Goal: Navigation & Orientation: Find specific page/section

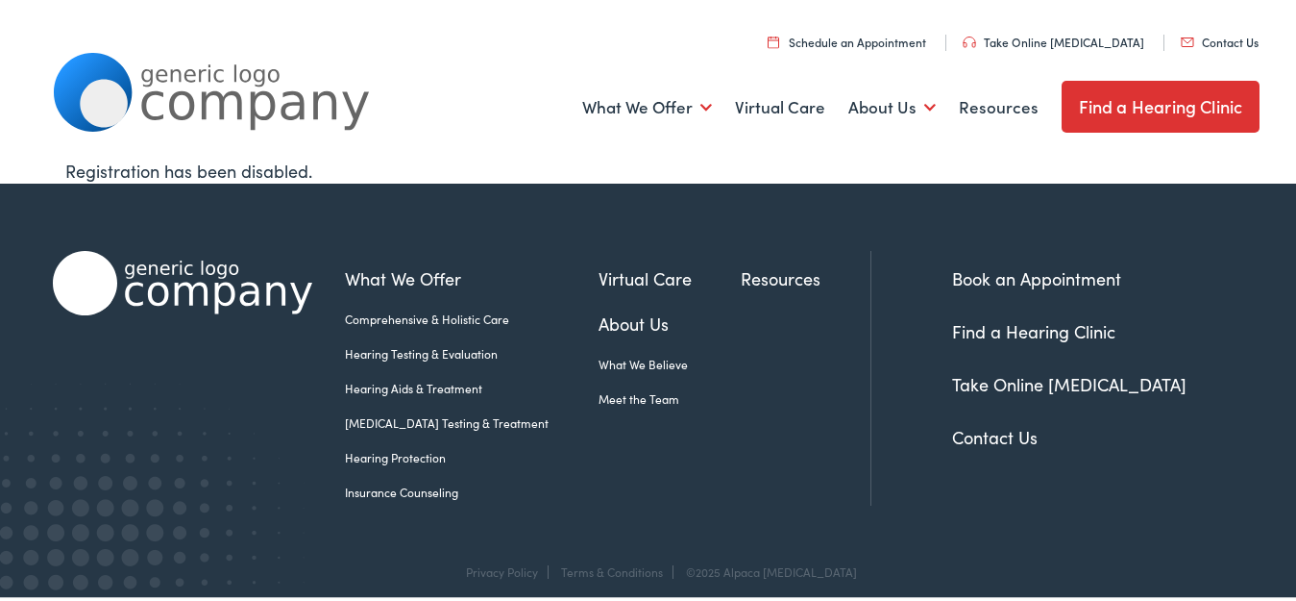
click at [1177, 97] on link "Find a Hearing Clinic" at bounding box center [1161, 103] width 199 height 52
